Goal: Transaction & Acquisition: Purchase product/service

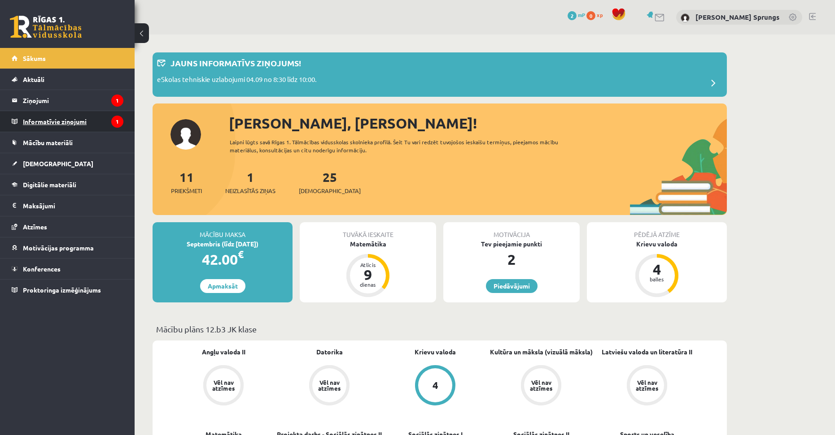
click at [40, 119] on legend "Informatīvie ziņojumi 1" at bounding box center [73, 121] width 100 height 21
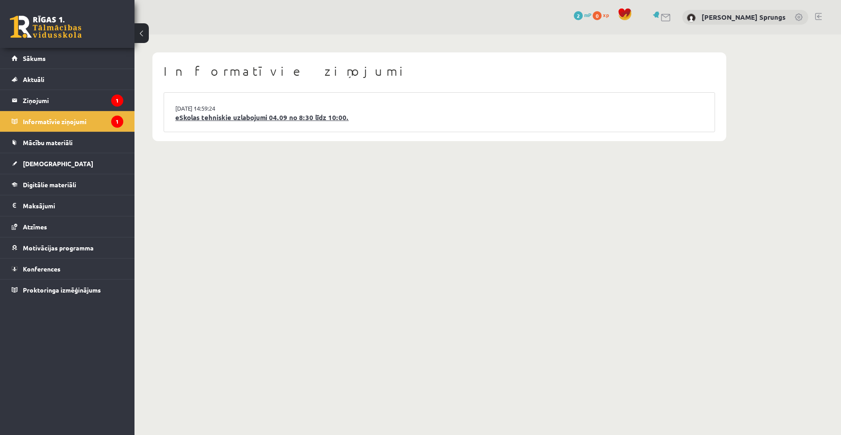
click at [254, 119] on link "eSkolas tehniskie uzlabojumi 04.09 no 8:30 līdz 10:00." at bounding box center [439, 118] width 528 height 10
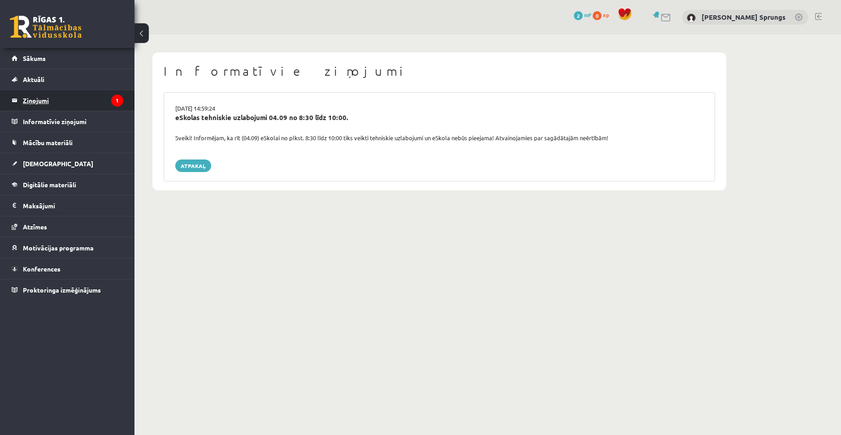
click at [113, 105] on icon "1" at bounding box center [117, 101] width 12 height 12
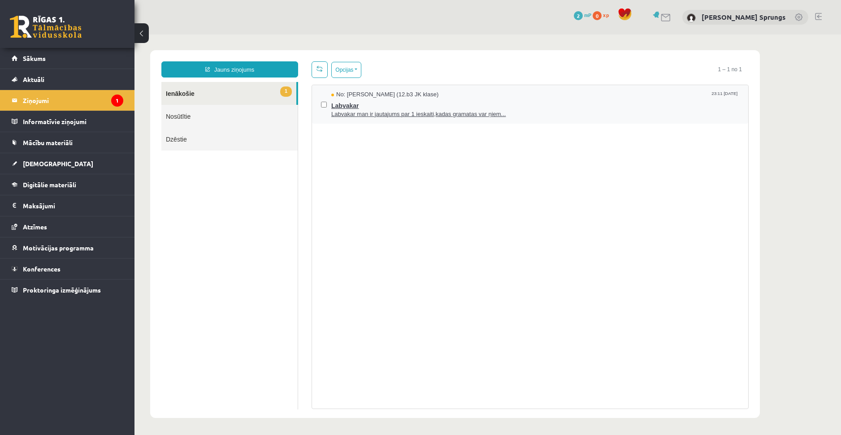
click at [361, 114] on span "Labvakar man ir jautajums par 1 ieskaiti,kadas gramatas var ņiem..." at bounding box center [535, 114] width 408 height 9
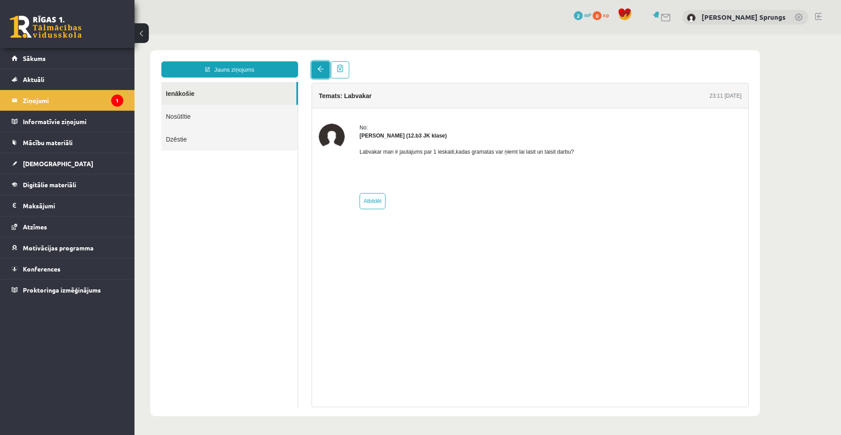
click at [317, 71] on link at bounding box center [321, 69] width 18 height 17
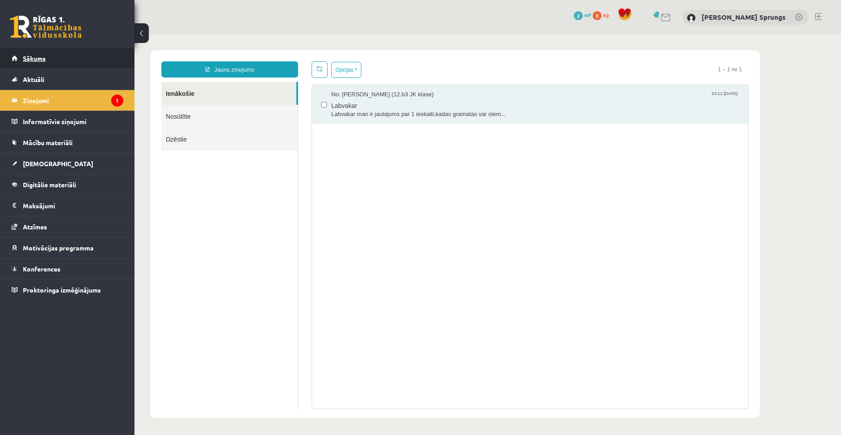
click at [51, 59] on link "Sākums" at bounding box center [68, 58] width 112 height 21
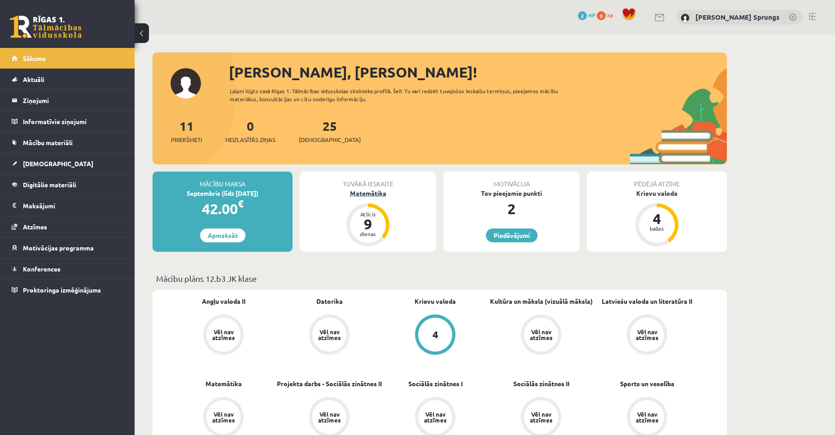
click at [369, 227] on div "9" at bounding box center [367, 224] width 27 height 14
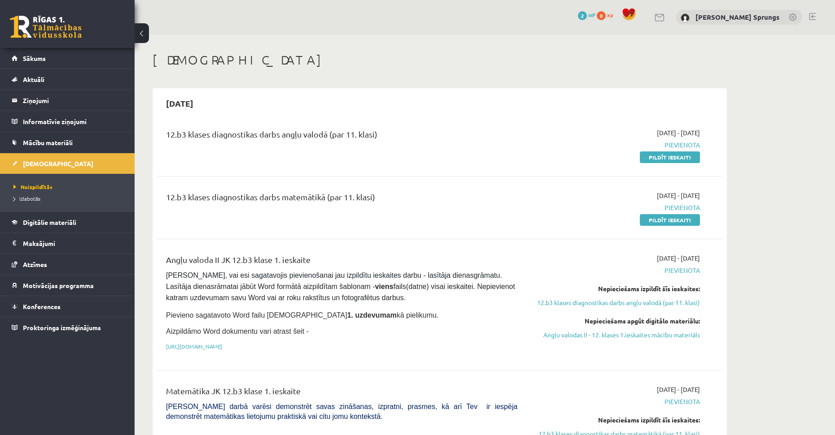
drag, startPoint x: 250, startPoint y: 197, endPoint x: 392, endPoint y: 200, distance: 141.3
click at [392, 200] on div "12.b3 klases diagnostikas darbs matemātikā (par 11. klasi)" at bounding box center [341, 199] width 351 height 17
click at [368, 201] on div "12.b3 klases diagnostikas darbs matemātikā (par 11. klasi)" at bounding box center [341, 199] width 351 height 17
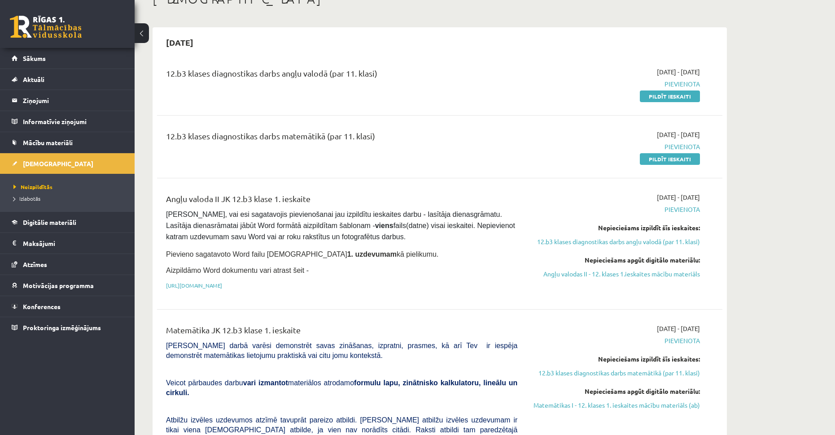
drag, startPoint x: 377, startPoint y: 200, endPoint x: 383, endPoint y: 218, distance: 19.2
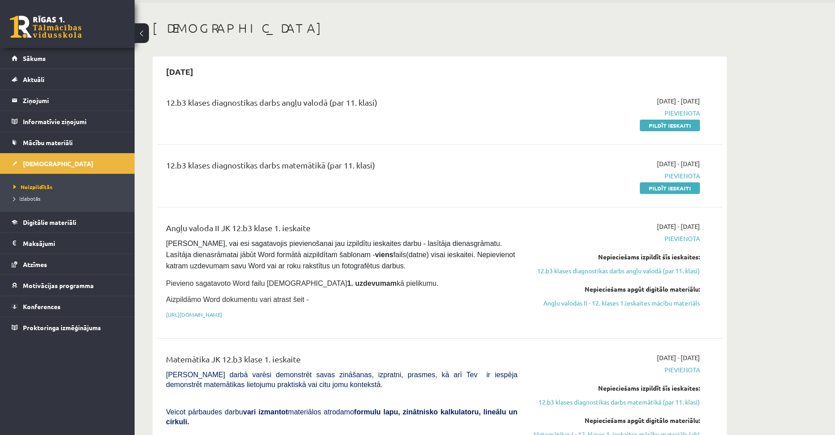
drag, startPoint x: 385, startPoint y: 172, endPoint x: 363, endPoint y: 112, distance: 64.1
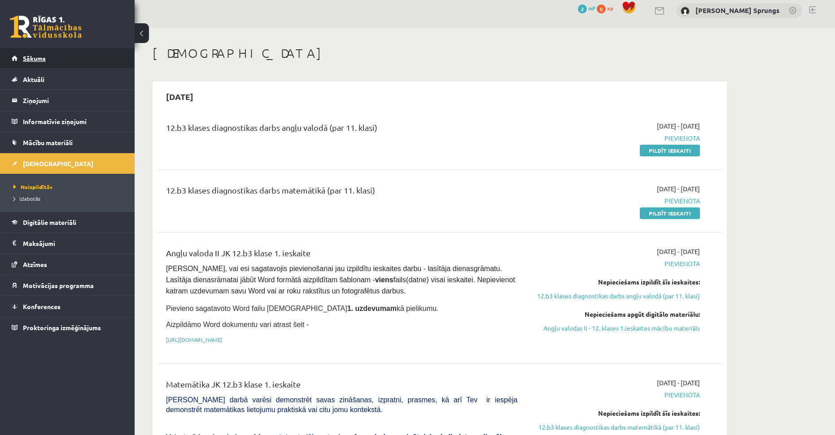
click at [15, 59] on link "Sākums" at bounding box center [68, 58] width 112 height 21
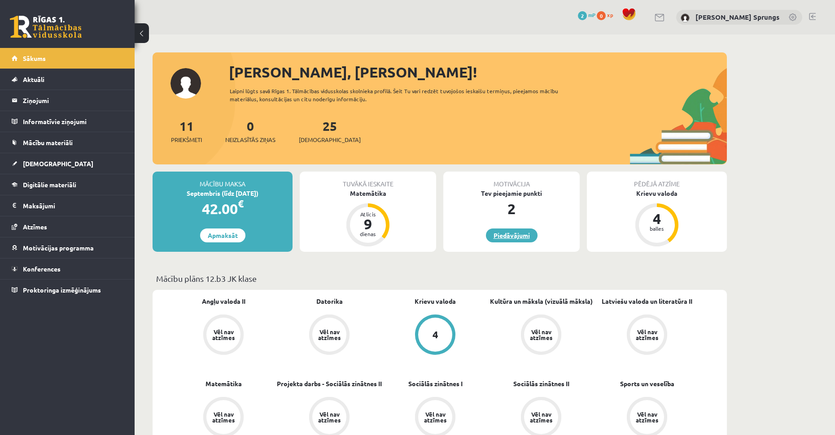
click at [516, 235] on link "Piedāvājumi" at bounding box center [512, 236] width 52 height 14
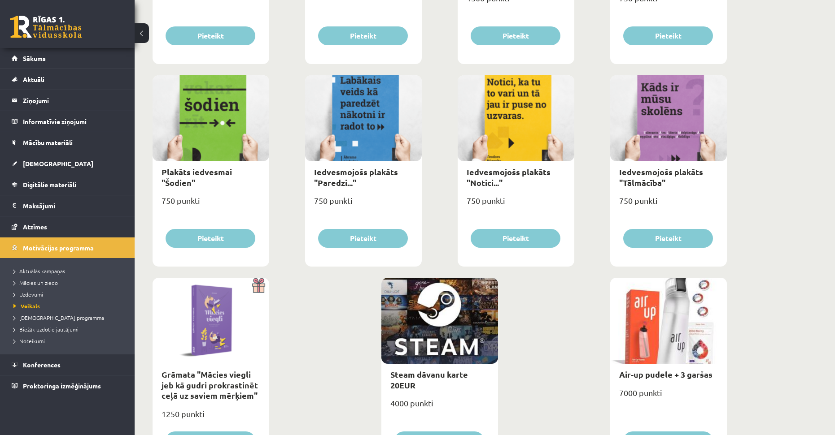
scroll to position [942, 0]
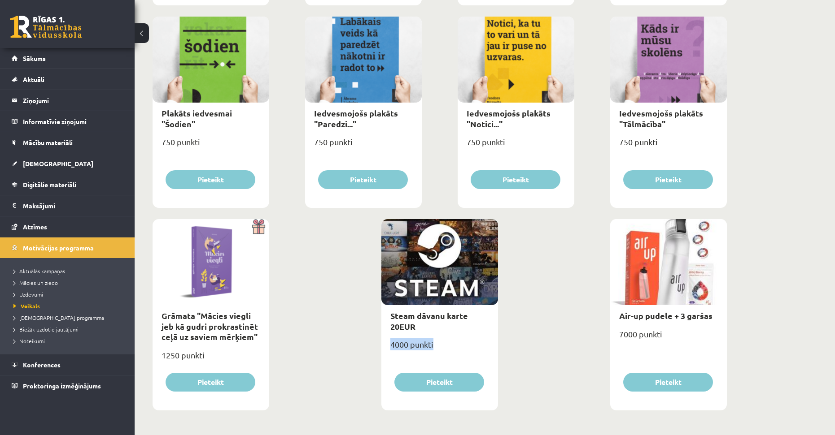
drag, startPoint x: 381, startPoint y: 345, endPoint x: 446, endPoint y: 344, distance: 65.0
click at [424, 347] on div "4000 punkti" at bounding box center [439, 348] width 117 height 22
click at [408, 325] on link "Steam dāvanu karte 20EUR" at bounding box center [429, 321] width 78 height 21
type input "*"
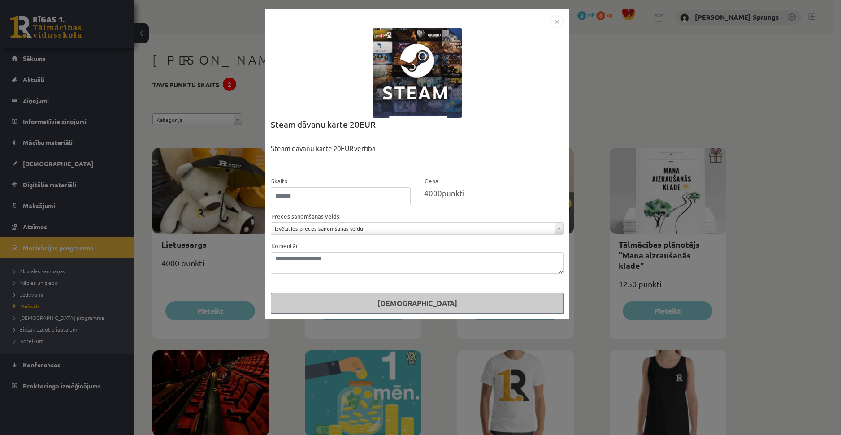
click at [558, 20] on img "Close" at bounding box center [556, 21] width 13 height 13
